Goal: Task Accomplishment & Management: Complete application form

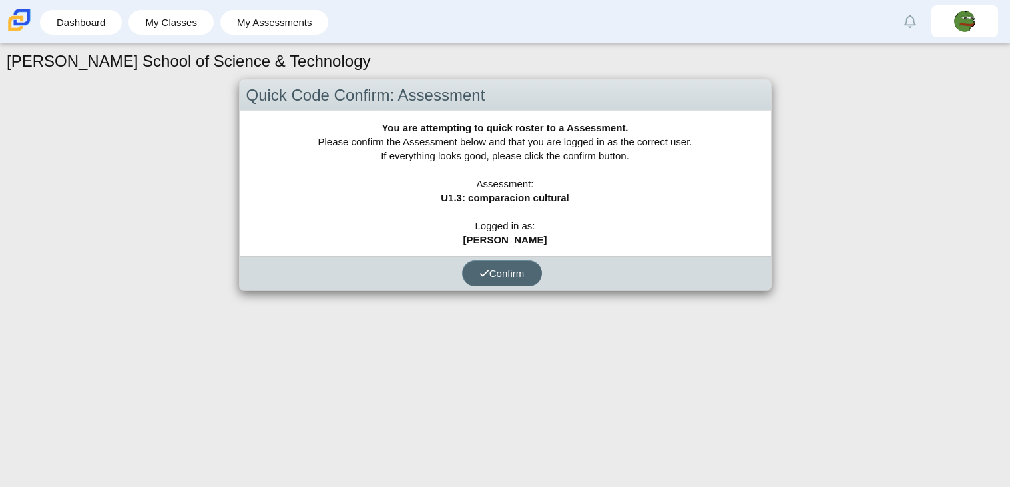
click at [518, 268] on span "Confirm" at bounding box center [502, 273] width 45 height 11
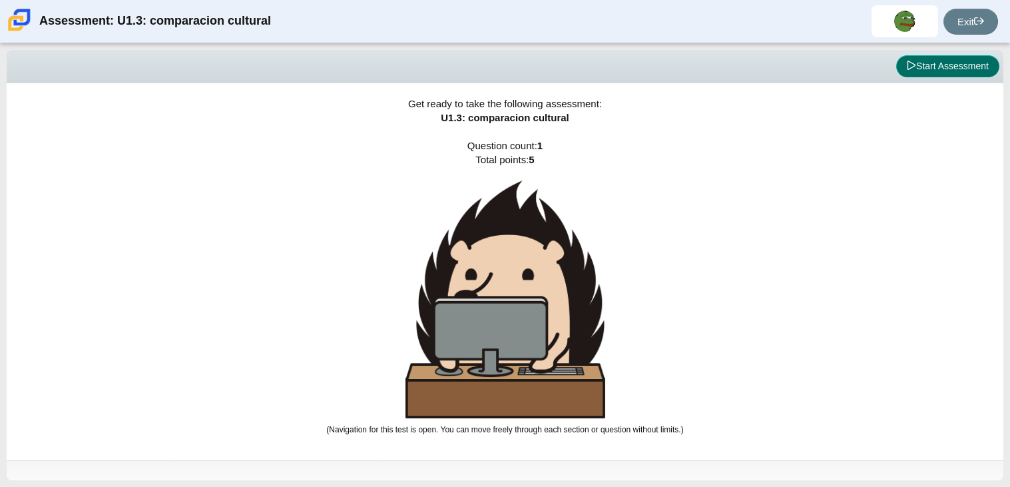
click at [984, 74] on button "Start Assessment" at bounding box center [948, 66] width 103 height 23
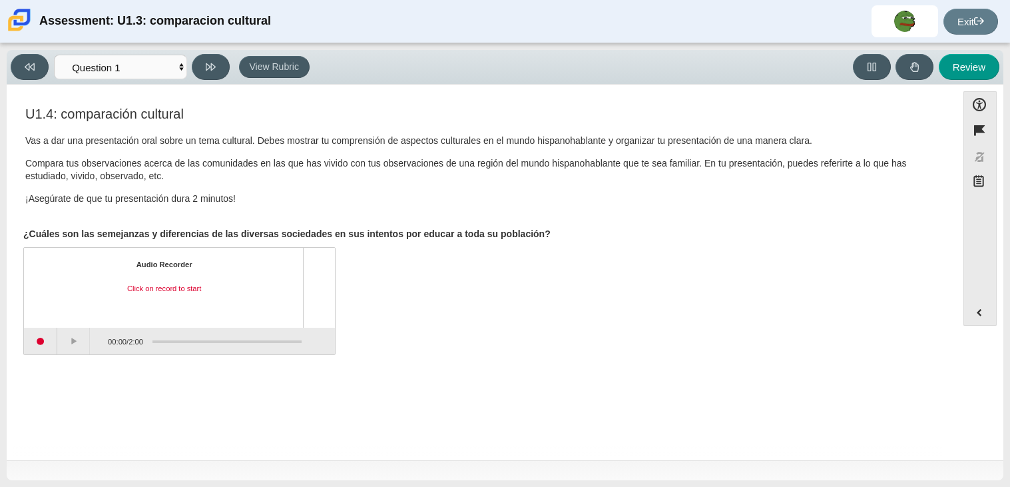
click at [407, 188] on div "Vas a dar una presentación oral sobre un tema cultural. Debes mostrar tu compre…" at bounding box center [481, 175] width 913 height 80
click at [134, 270] on div "Audio Recorder Click on record to start" at bounding box center [164, 288] width 256 height 56
click at [146, 284] on div "Click on record to start" at bounding box center [164, 289] width 256 height 11
click at [41, 347] on button "Start recording" at bounding box center [40, 341] width 33 height 27
click at [55, 336] on button "Stop recording" at bounding box center [40, 341] width 33 height 27
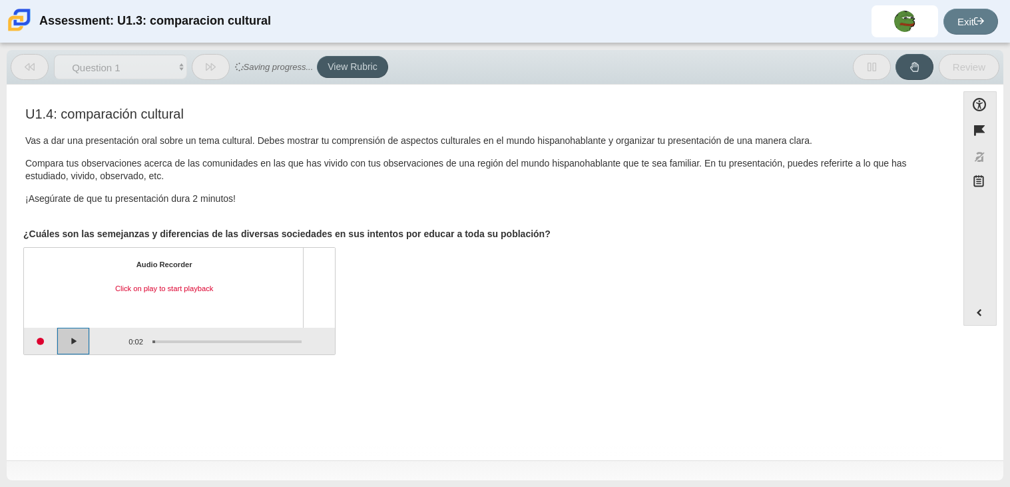
click at [85, 344] on button "Play" at bounding box center [73, 341] width 33 height 27
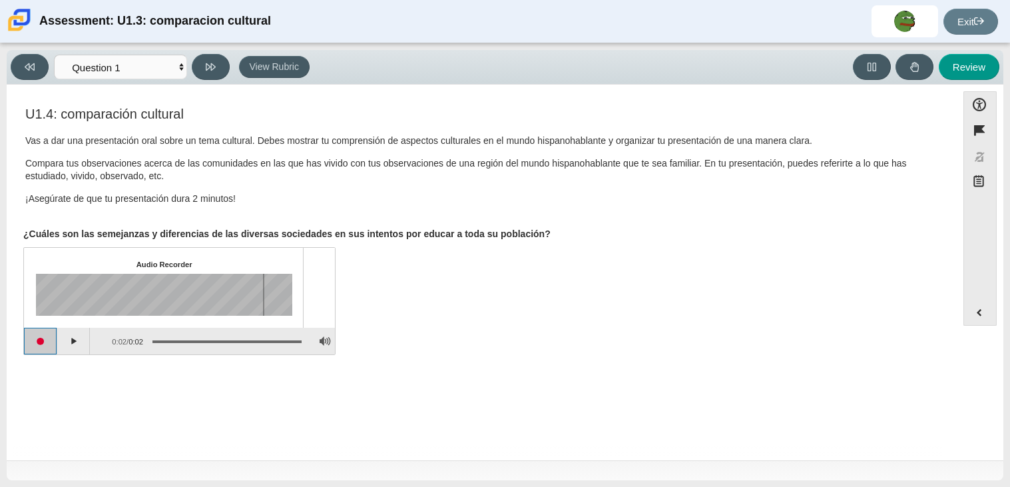
click at [51, 339] on button "Start recording" at bounding box center [40, 341] width 33 height 27
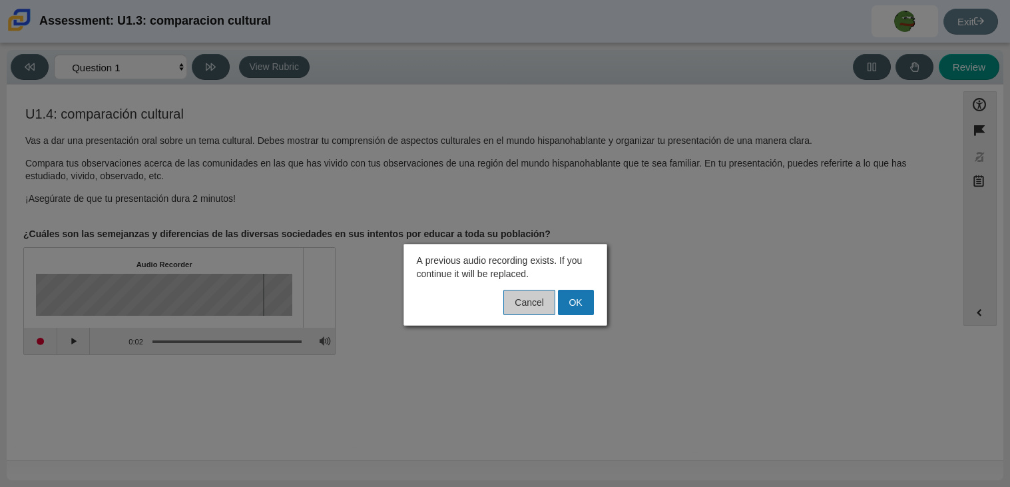
click at [536, 309] on button "Cancel" at bounding box center [529, 302] width 51 height 25
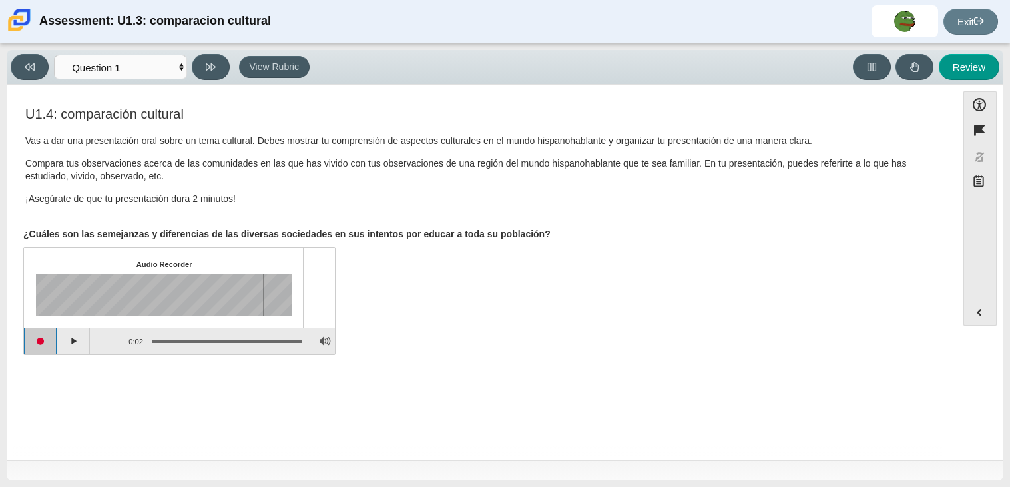
click at [34, 346] on button "Start recording" at bounding box center [40, 341] width 33 height 27
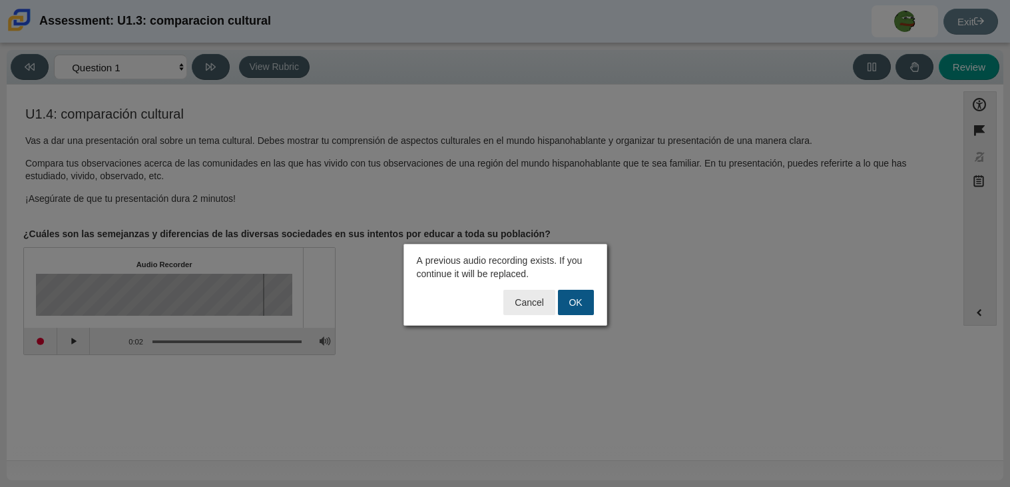
click at [587, 291] on button "OK" at bounding box center [576, 302] width 36 height 25
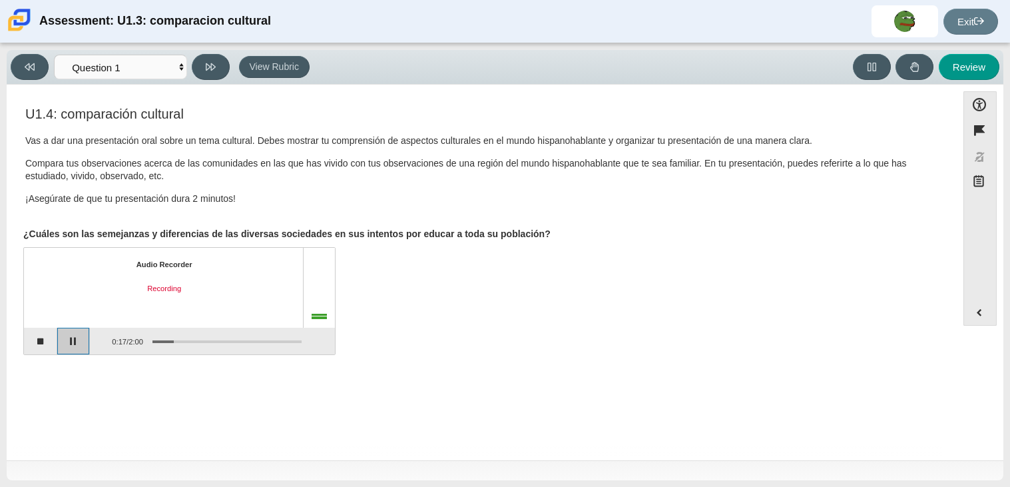
click at [84, 347] on button "Pause" at bounding box center [73, 341] width 33 height 27
click at [84, 347] on button "Continue recording" at bounding box center [73, 341] width 33 height 27
click at [84, 347] on button "Pause" at bounding box center [73, 341] width 33 height 27
click at [84, 347] on button "Continue recording" at bounding box center [73, 341] width 33 height 27
click at [84, 347] on button "Pause" at bounding box center [73, 341] width 33 height 27
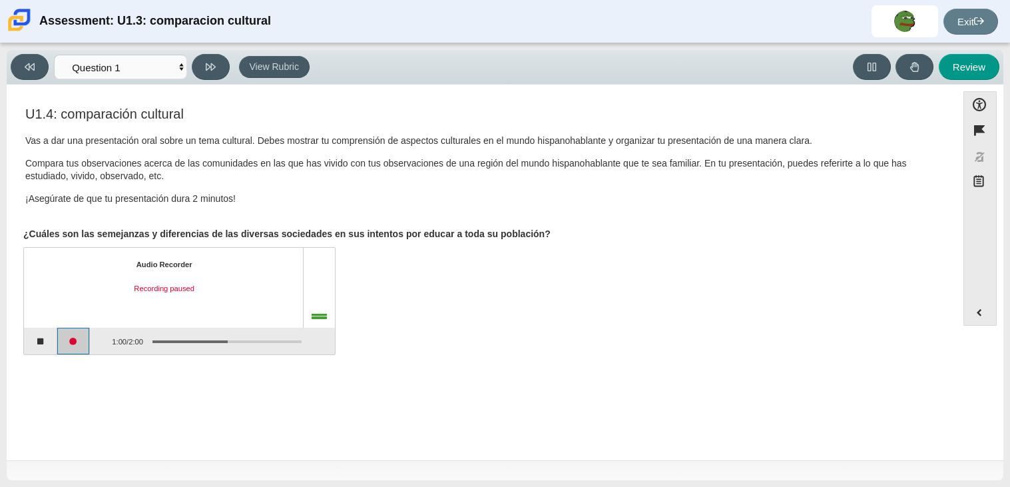
click at [84, 347] on button "Continue recording" at bounding box center [73, 341] width 33 height 27
click at [84, 347] on button "Pause" at bounding box center [73, 341] width 33 height 27
click at [84, 347] on button "Continue recording" at bounding box center [73, 341] width 33 height 27
click at [84, 347] on button "Pause" at bounding box center [73, 341] width 33 height 27
click at [84, 347] on button "Continue recording" at bounding box center [73, 341] width 33 height 27
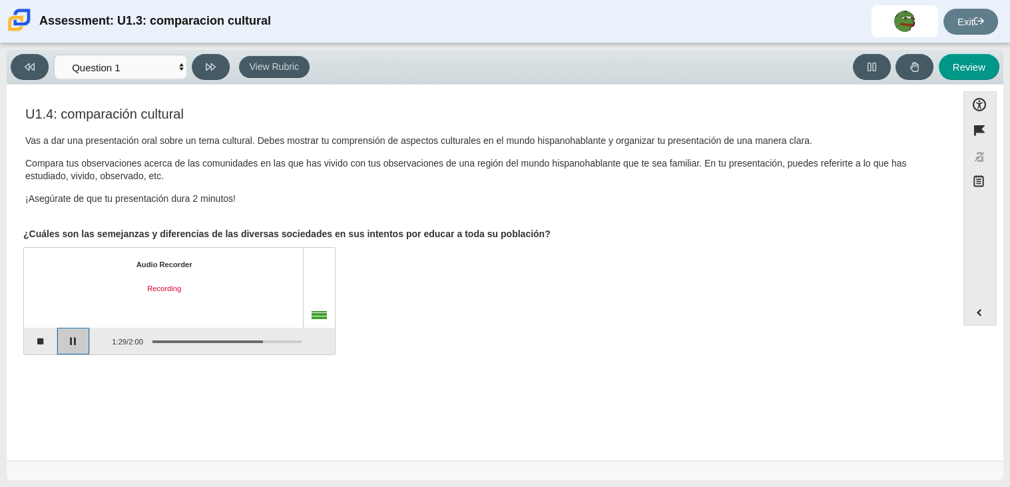
click at [84, 347] on button "Pause" at bounding box center [73, 341] width 33 height 27
click at [84, 347] on button "Continue recording" at bounding box center [73, 341] width 33 height 27
click at [84, 347] on button "Pause" at bounding box center [73, 341] width 33 height 27
click at [46, 346] on button "Stop recording" at bounding box center [40, 341] width 33 height 27
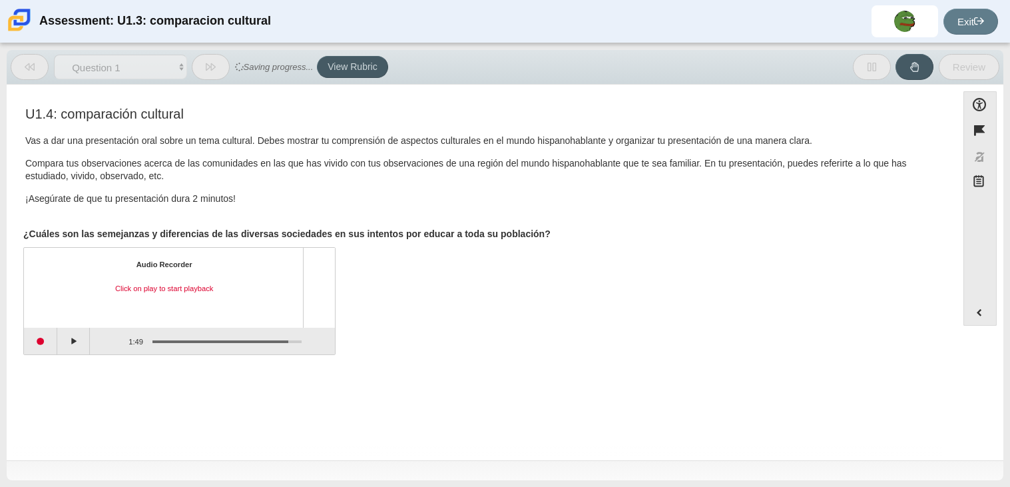
click at [95, 341] on div "1:49 / 1:49" at bounding box center [116, 341] width 53 height 25
click at [86, 340] on button "Play" at bounding box center [73, 341] width 33 height 27
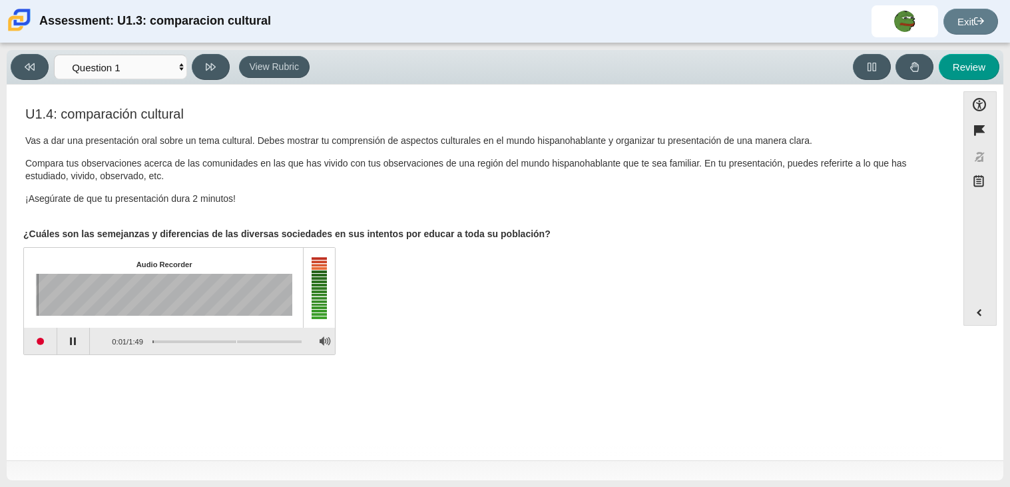
click at [236, 340] on div "Assessment items" at bounding box center [227, 341] width 149 height 3
click at [71, 343] on button "Pause playback" at bounding box center [73, 341] width 33 height 27
click at [986, 69] on button "Review" at bounding box center [969, 67] width 61 height 26
select select "review"
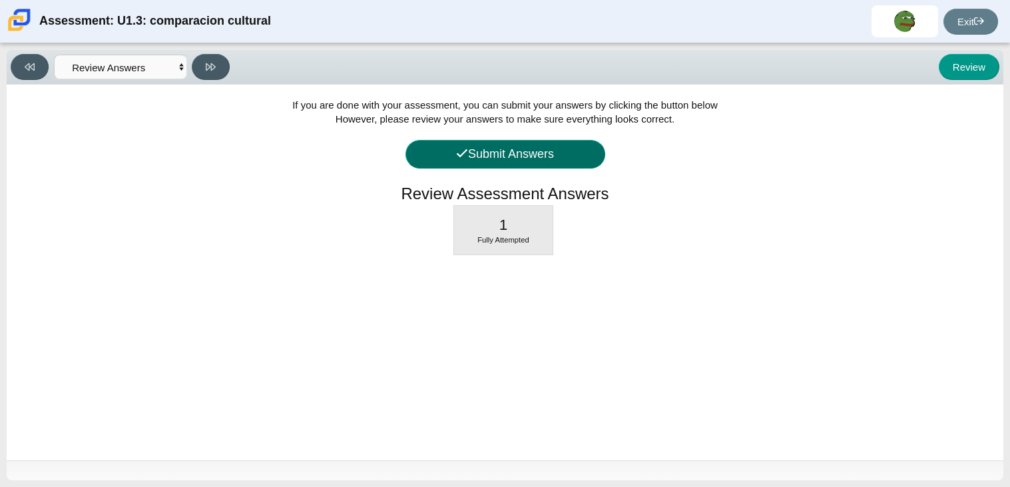
click at [506, 143] on button "Submit Answers" at bounding box center [506, 154] width 200 height 29
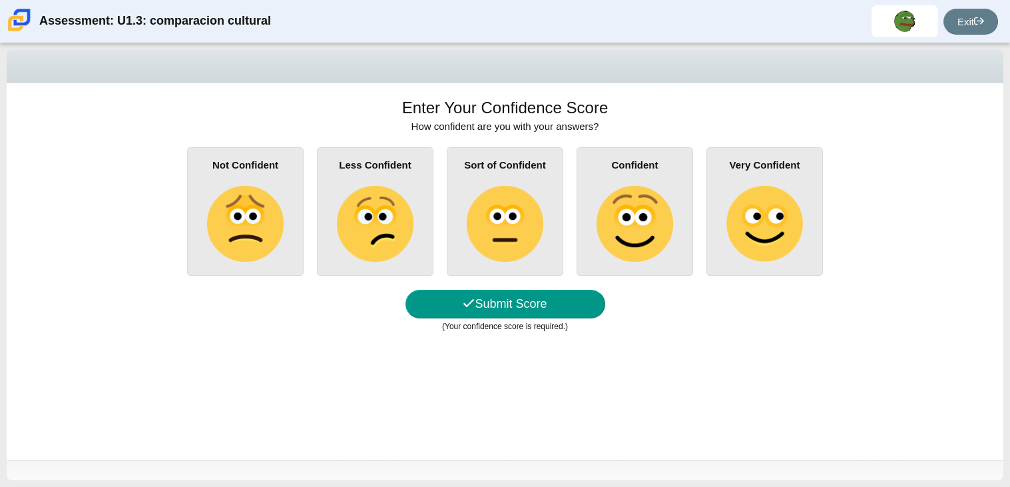
click at [528, 196] on img at bounding box center [505, 224] width 76 height 76
click at [0, 0] on input "Sort of Confident" at bounding box center [0, 0] width 0 height 0
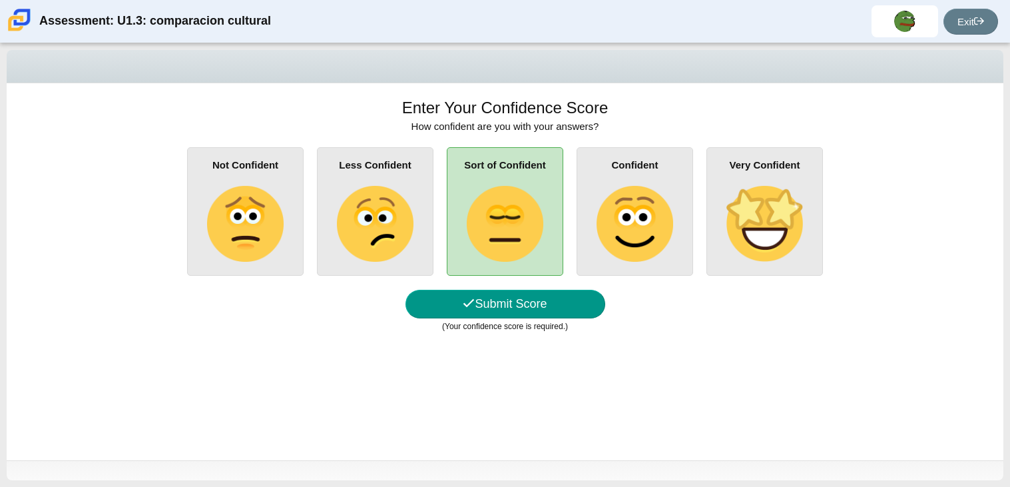
click at [637, 208] on img at bounding box center [635, 224] width 76 height 76
click at [0, 0] on input "Confident" at bounding box center [0, 0] width 0 height 0
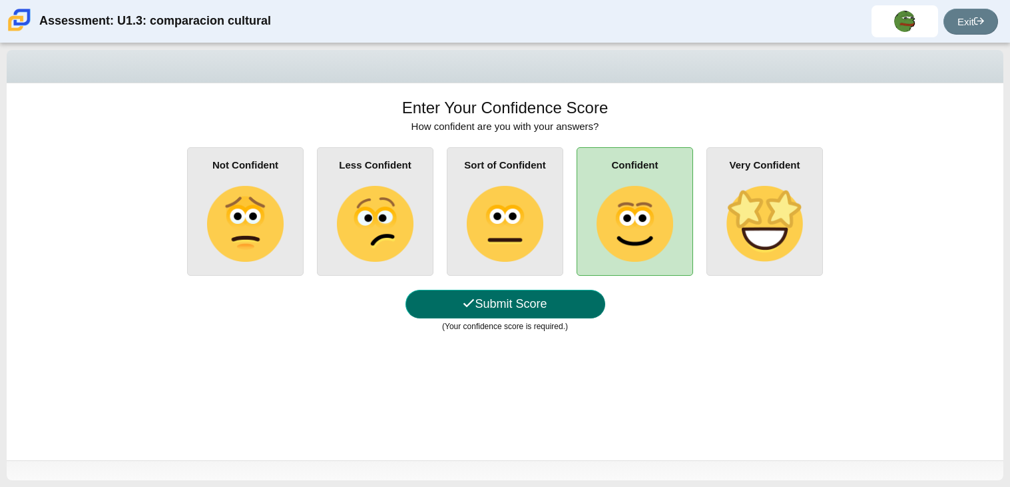
click at [588, 304] on button "Submit Score" at bounding box center [506, 304] width 200 height 29
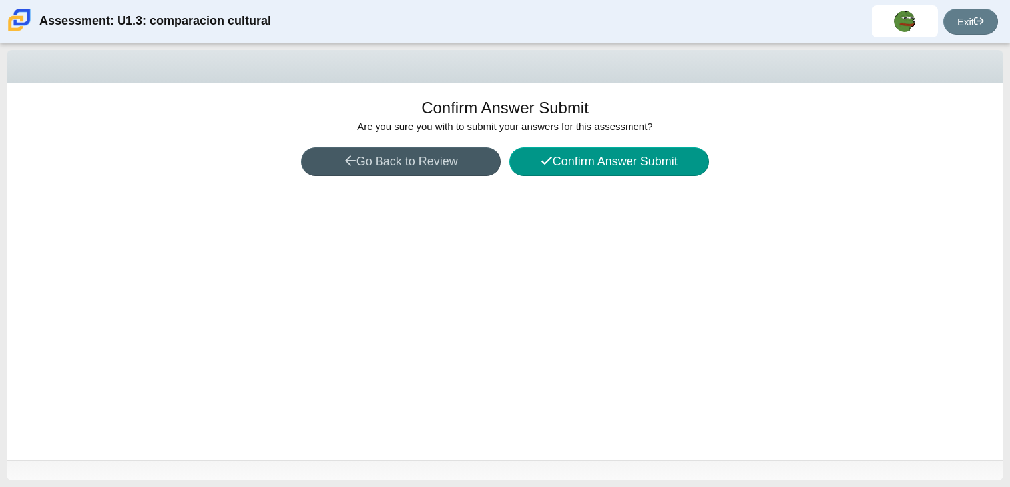
click at [557, 145] on div "Confirm Answer Submit Are you sure you with to submit your answers for this ass…" at bounding box center [505, 271] width 997 height 377
click at [565, 160] on button "Confirm Answer Submit" at bounding box center [610, 161] width 200 height 29
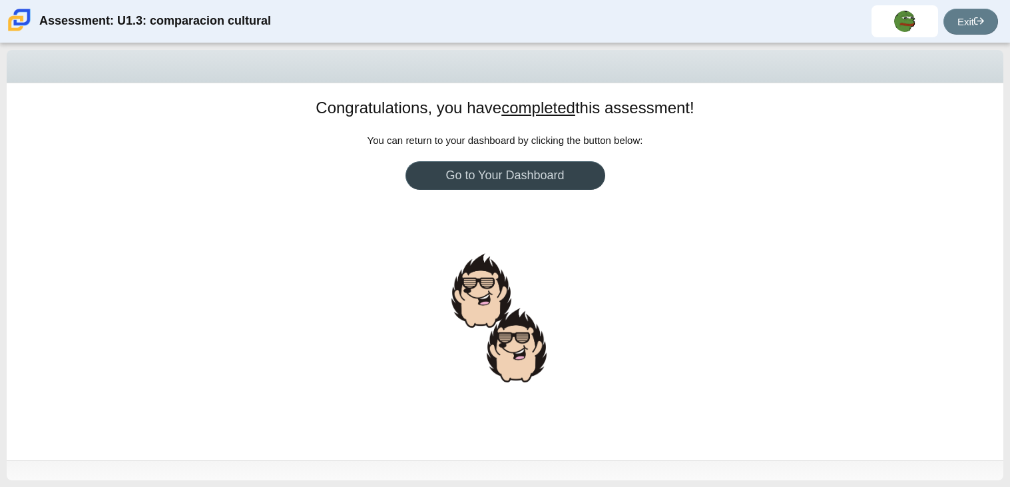
click at [553, 182] on link "Go to Your Dashboard" at bounding box center [506, 175] width 200 height 29
